Goal: Check status

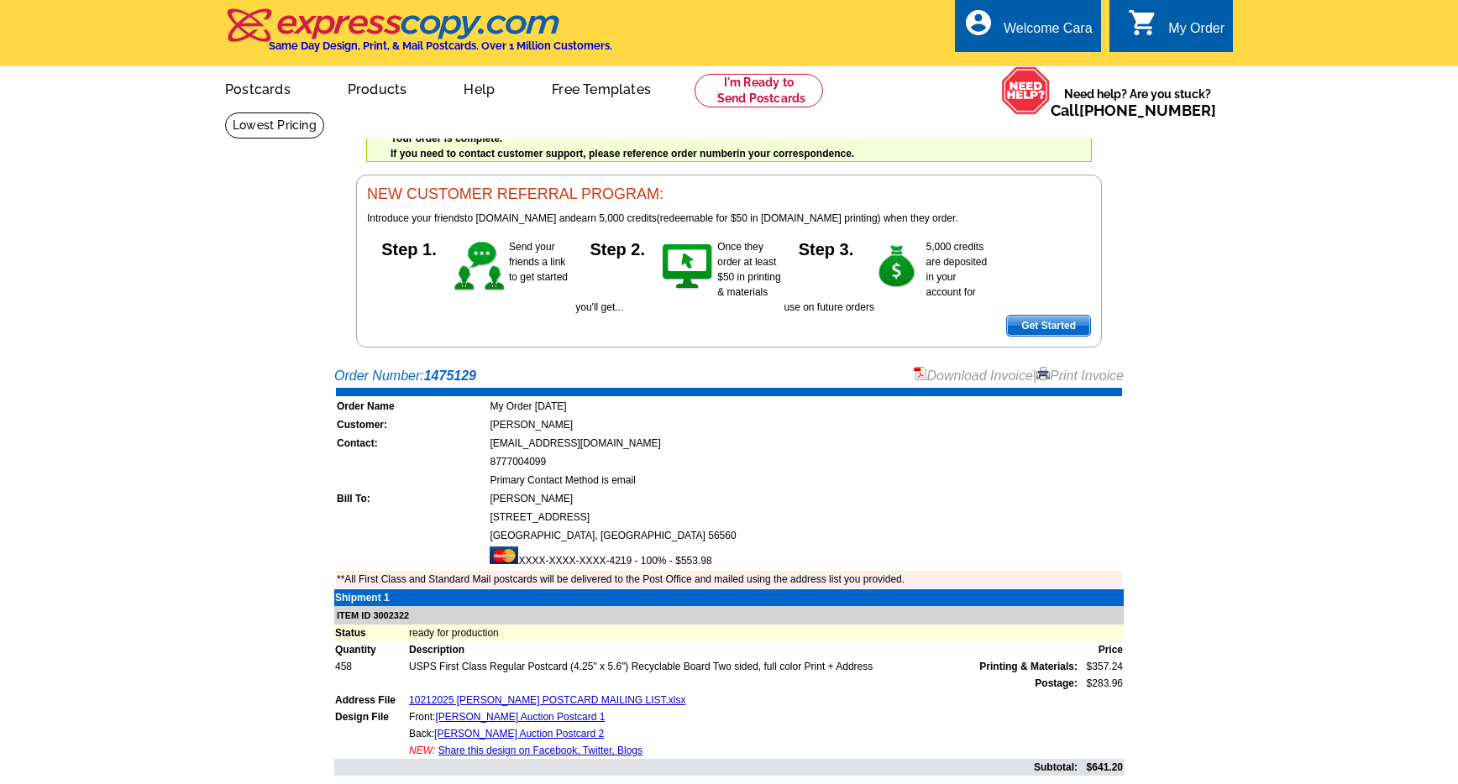
scroll to position [249, 0]
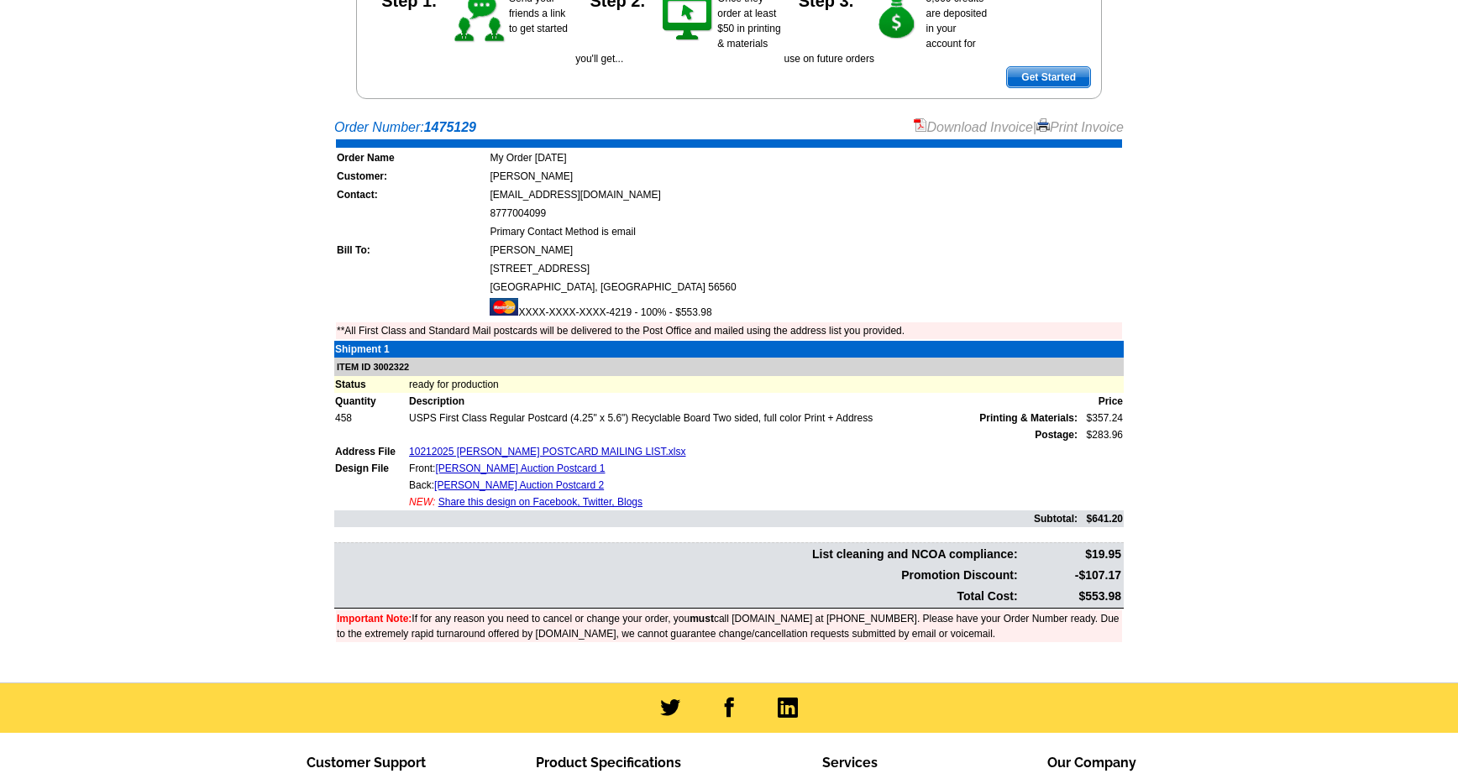
click at [1179, 296] on main "Order Number: 1475129 Download Invoice | Print Invoice Order Name My Order 2025…" at bounding box center [729, 396] width 1458 height 574
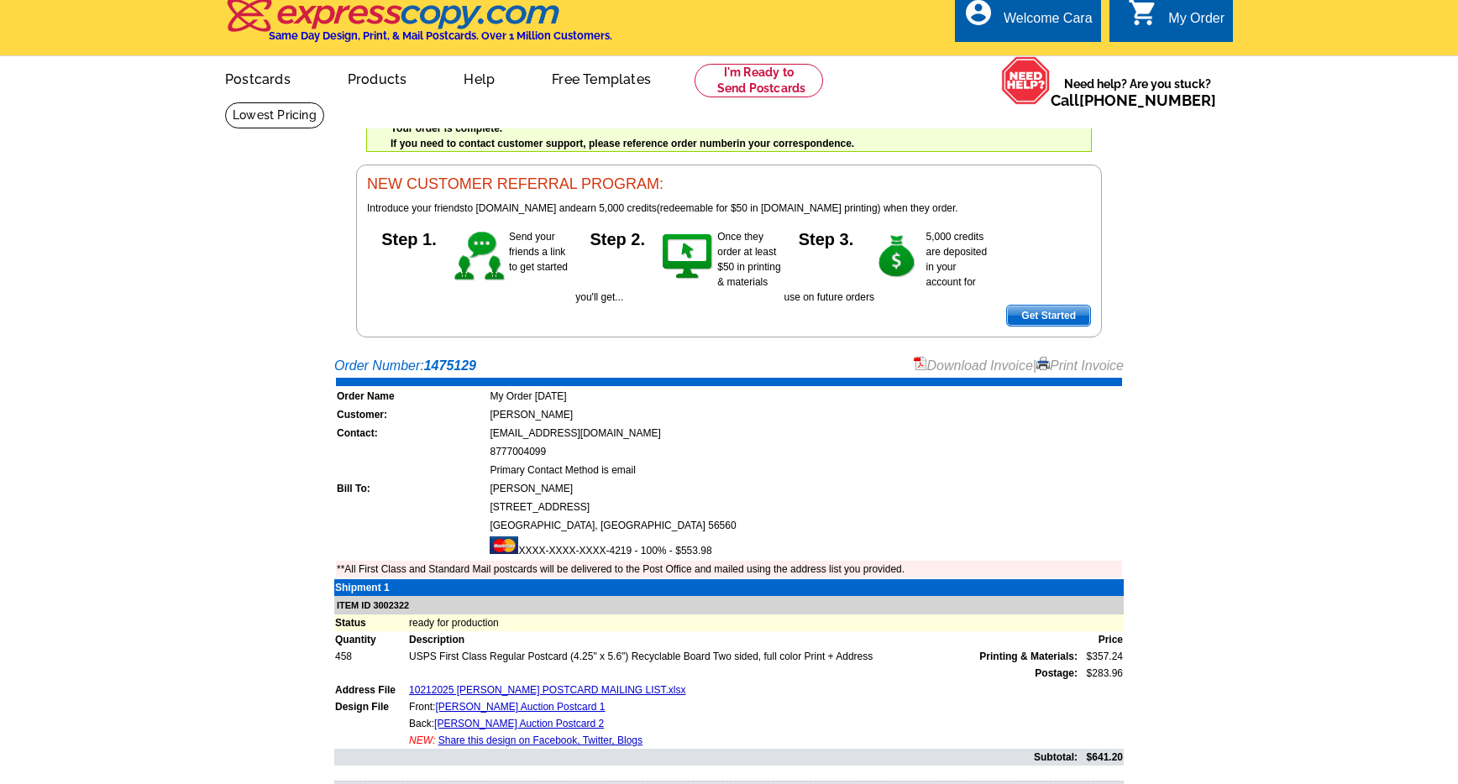
scroll to position [0, 0]
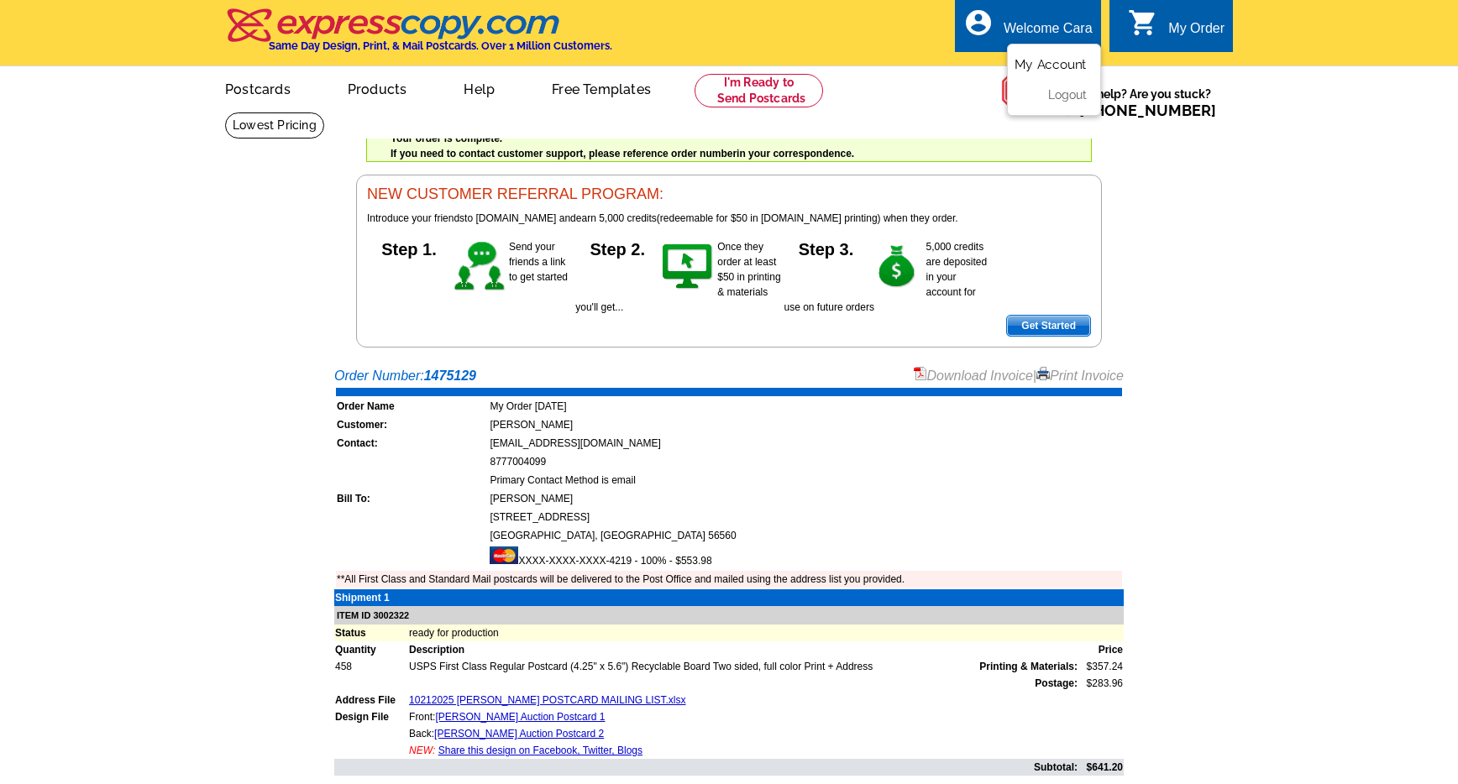
click at [1041, 61] on link "My Account" at bounding box center [1051, 64] width 72 height 15
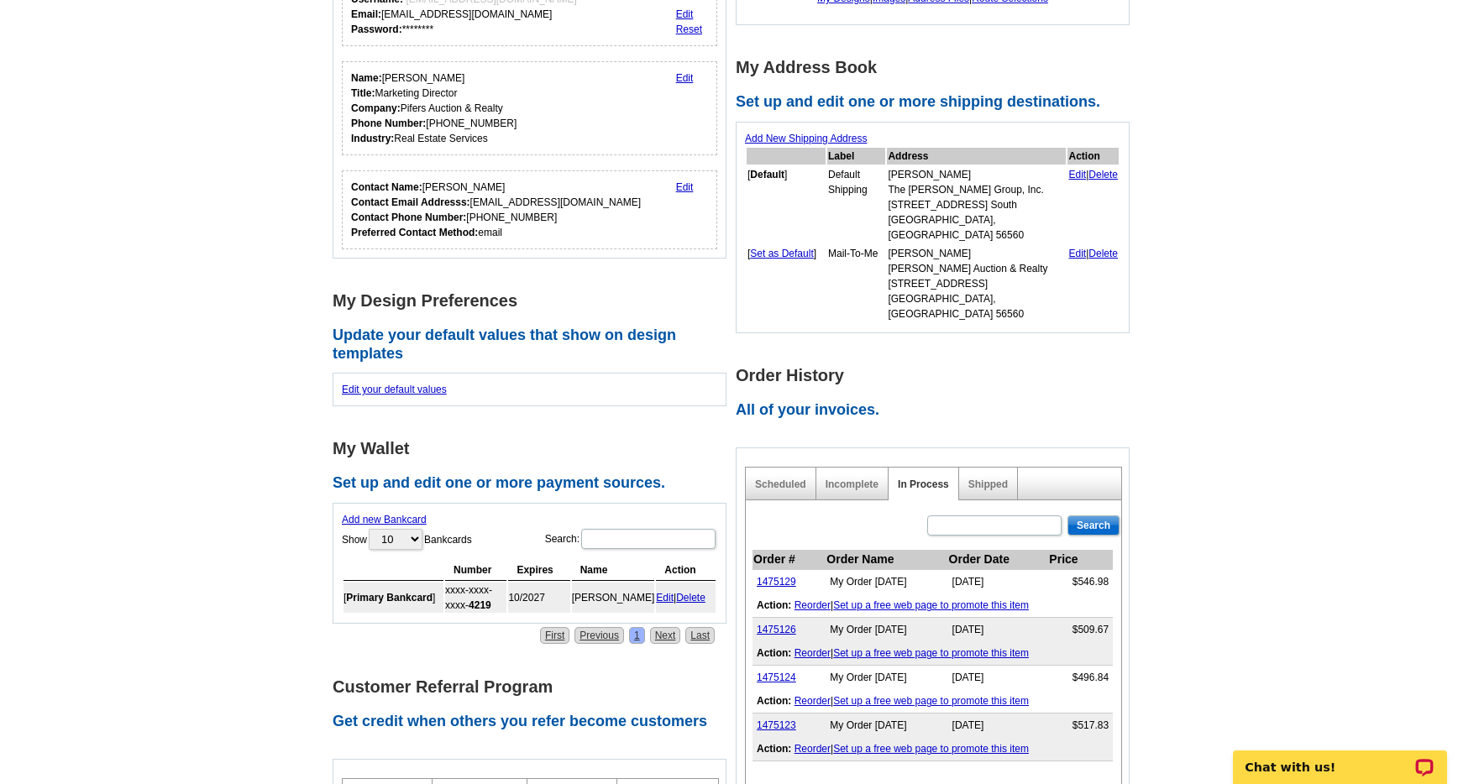
click at [1266, 568] on main "Account Information Update your user information. Username: [EMAIL_ADDRESS][DOM…" at bounding box center [729, 522] width 1458 height 1281
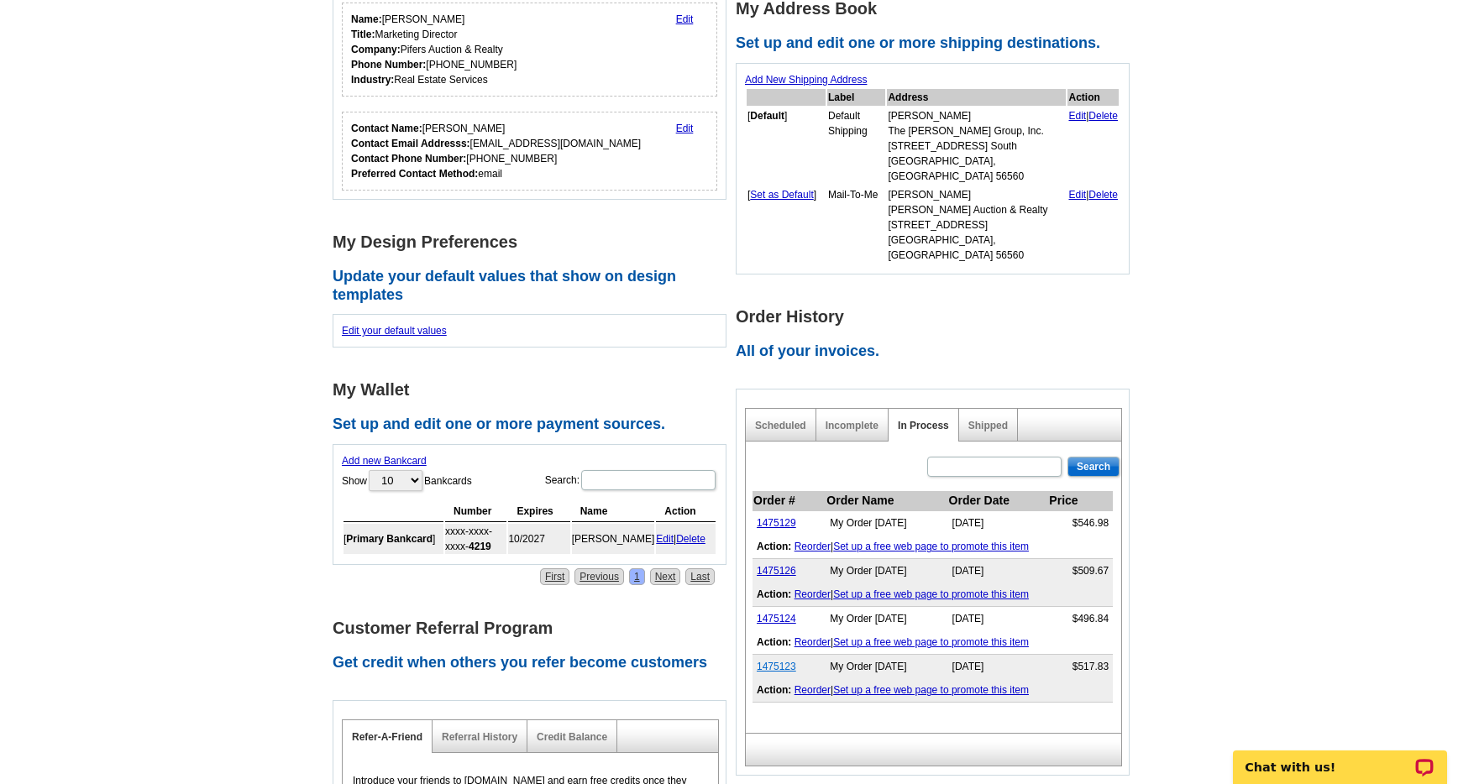
click at [781, 661] on link "1475123" at bounding box center [776, 667] width 39 height 12
click at [779, 613] on link "1475124" at bounding box center [776, 619] width 39 height 12
click at [771, 565] on link "1475126" at bounding box center [776, 571] width 39 height 12
click at [1314, 583] on main "Account Information Update your user information. Username: info@pifers.com Ema…" at bounding box center [729, 464] width 1458 height 1281
